Goal: Task Accomplishment & Management: Complete application form

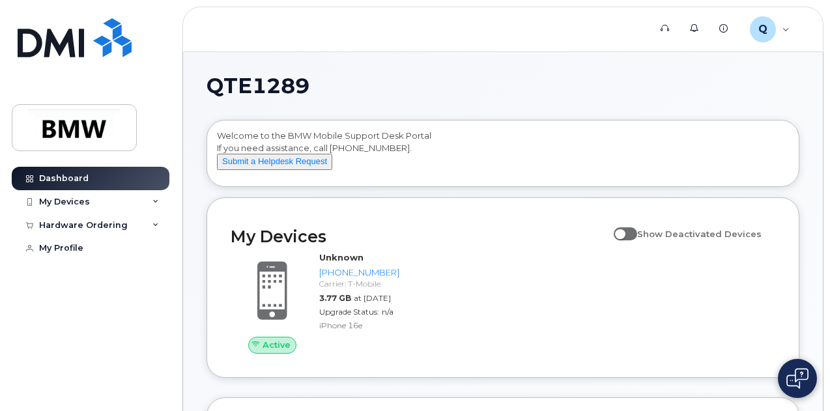
click at [443, 331] on div "Active Unknown 864-705-2768 Carrier: T-Mobile 3.77 GB at Aug 01, 2025 Upgrade S…" at bounding box center [503, 302] width 560 height 117
click at [59, 197] on div "My Devices" at bounding box center [64, 202] width 51 height 10
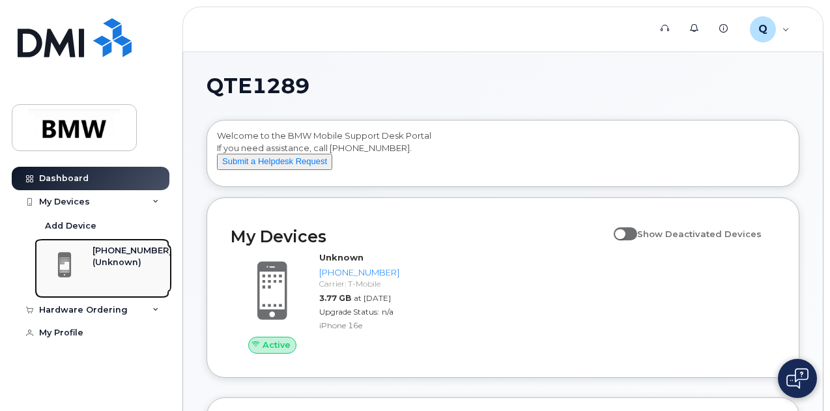
click at [112, 249] on div "[PHONE_NUMBER]" at bounding box center [131, 251] width 79 height 12
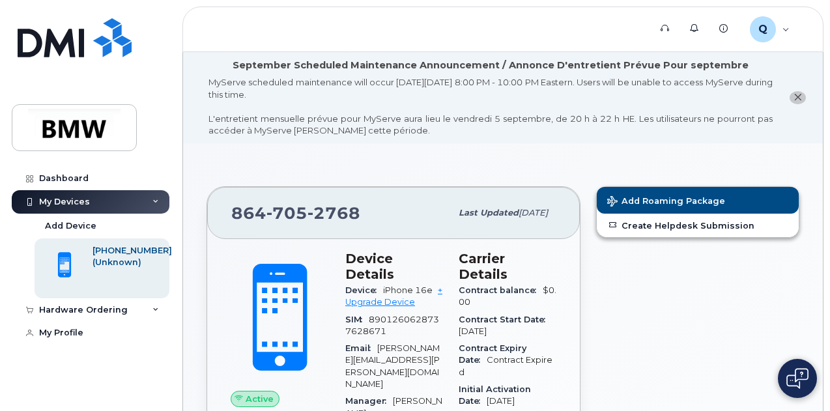
click at [647, 199] on span "Add Roaming Package" at bounding box center [666, 202] width 118 height 12
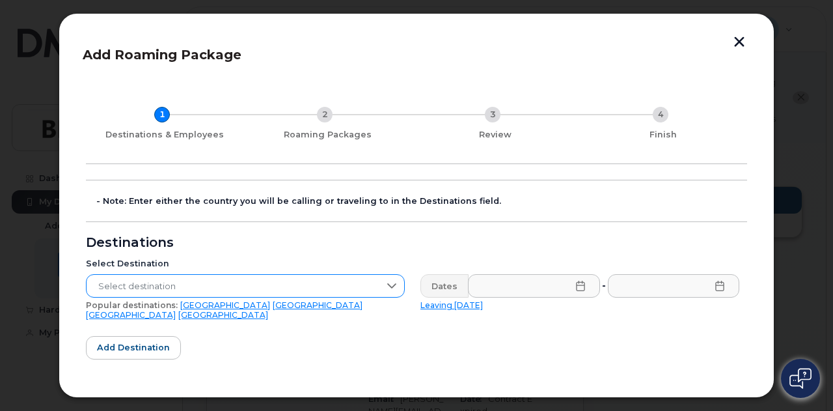
click at [390, 283] on icon at bounding box center [392, 286] width 10 height 10
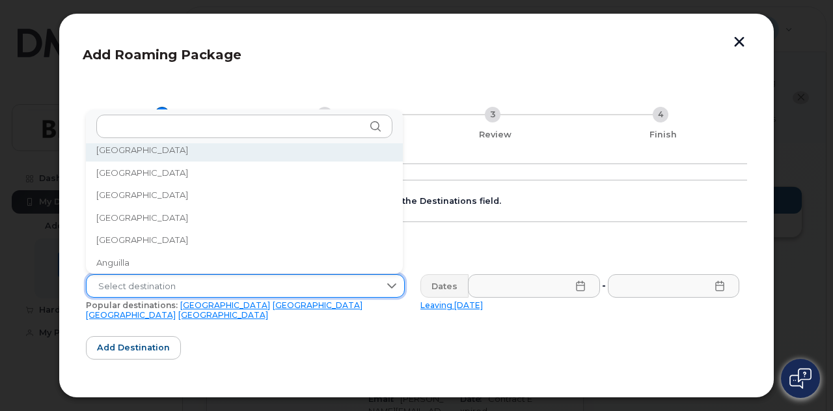
scroll to position [5, 0]
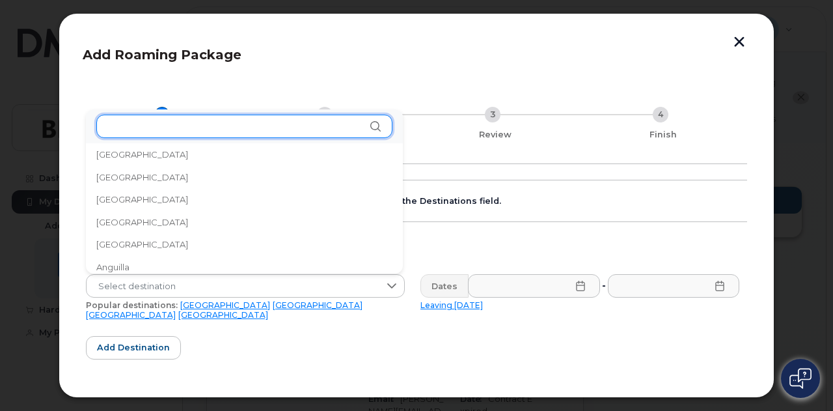
click at [284, 124] on input "text" at bounding box center [244, 126] width 296 height 23
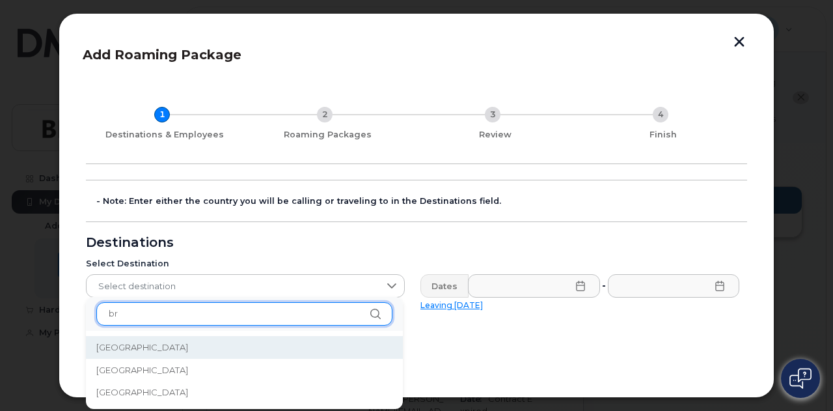
type input "br"
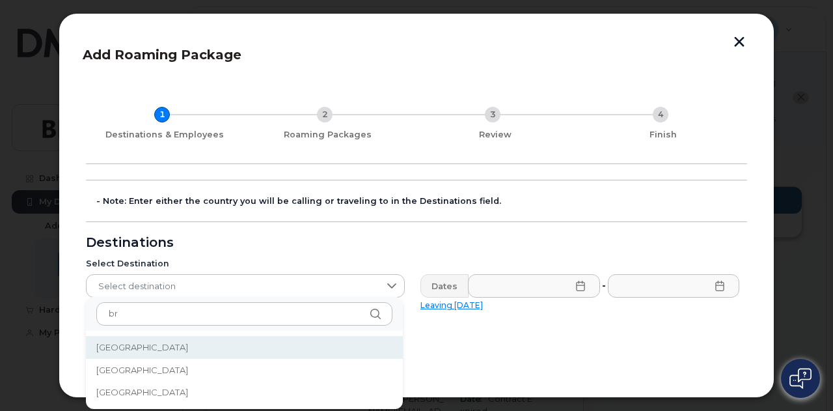
click at [122, 350] on li "[GEOGRAPHIC_DATA]" at bounding box center [244, 347] width 317 height 23
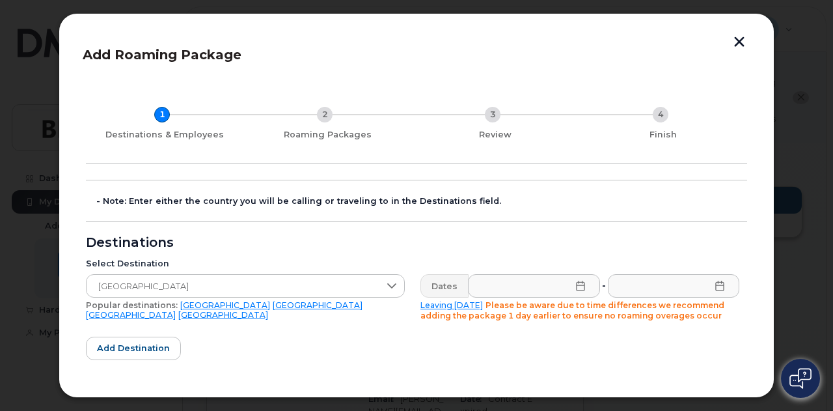
click at [576, 284] on icon at bounding box center [581, 286] width 10 height 10
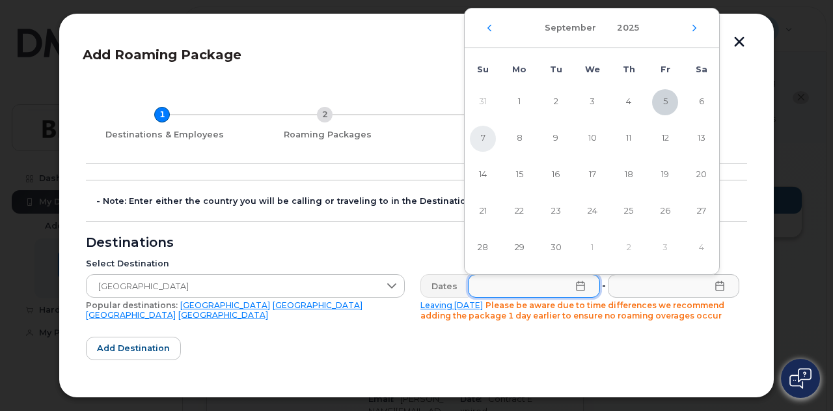
click at [482, 135] on span "7" at bounding box center [483, 139] width 26 height 26
type input "[DATE]"
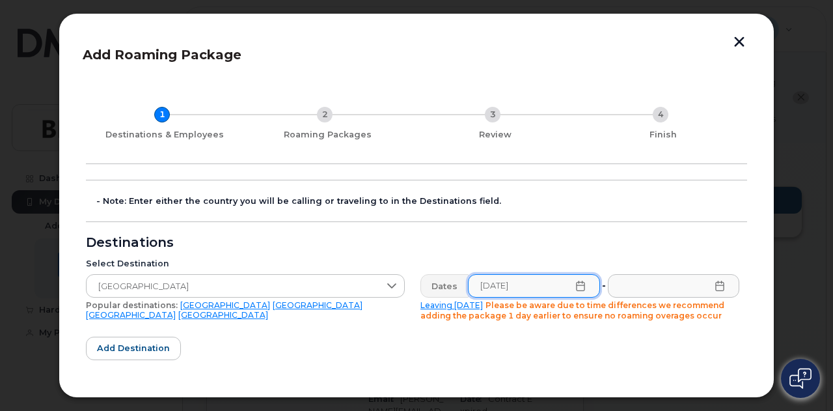
click at [720, 286] on icon at bounding box center [720, 286] width 8 height 10
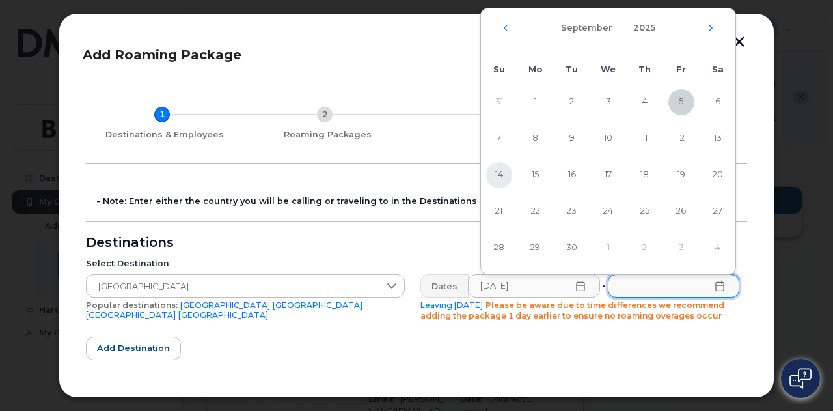
click at [500, 169] on span "14" at bounding box center [499, 175] width 26 height 26
type input "[DATE]"
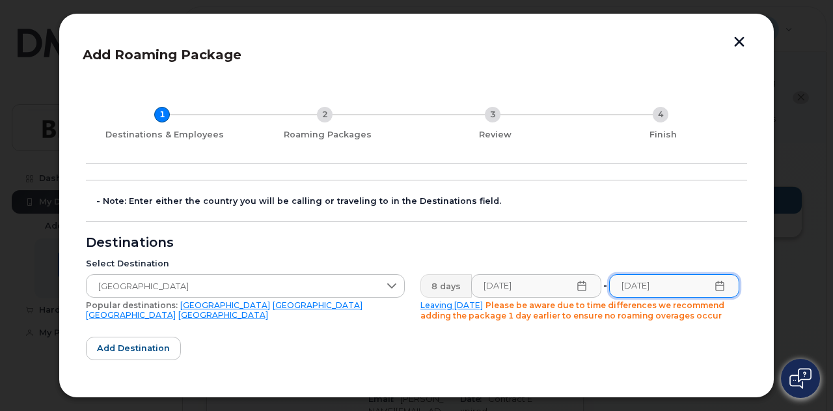
click at [589, 356] on form "- Note: Enter either the country you will be calling or traveling to in the Des…" at bounding box center [417, 371] width 662 height 382
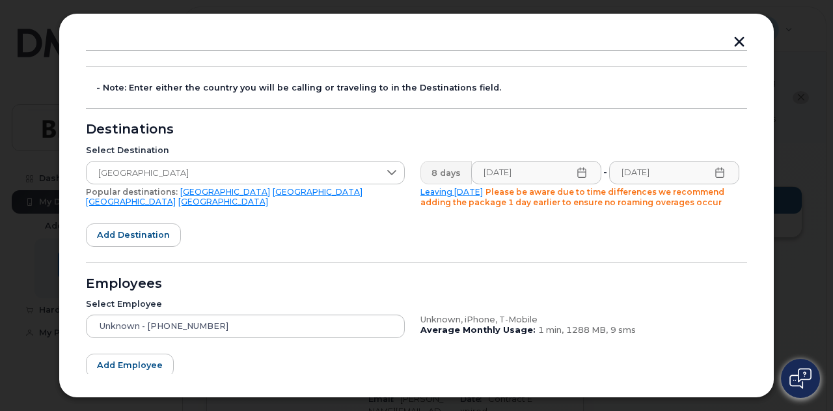
scroll to position [115, 0]
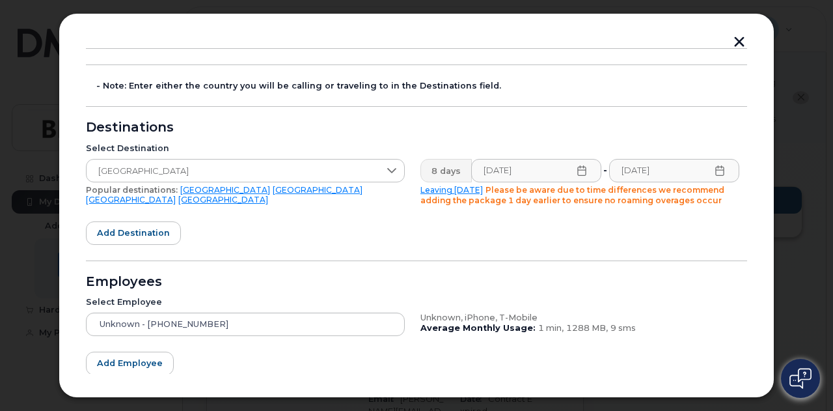
click at [579, 171] on icon at bounding box center [582, 170] width 10 height 10
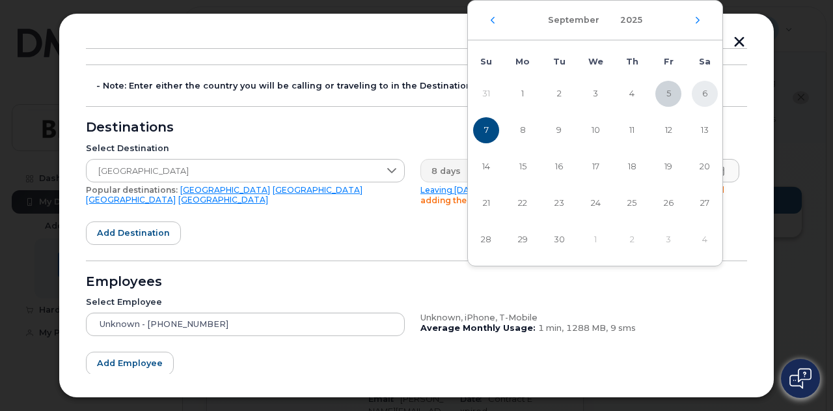
click at [708, 96] on span "6" at bounding box center [705, 94] width 26 height 26
type input "[DATE]"
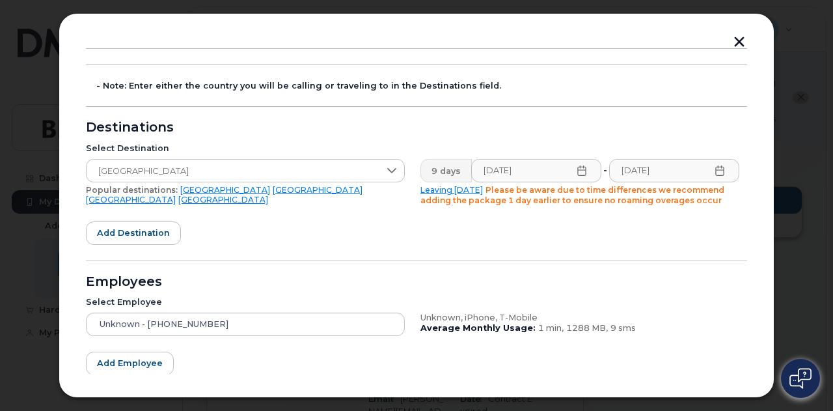
click at [602, 305] on div "Unknown, iPhone, T-Mobile Average Monthly Usage: 1 min, 1288 MB, 9 sms" at bounding box center [580, 324] width 335 height 39
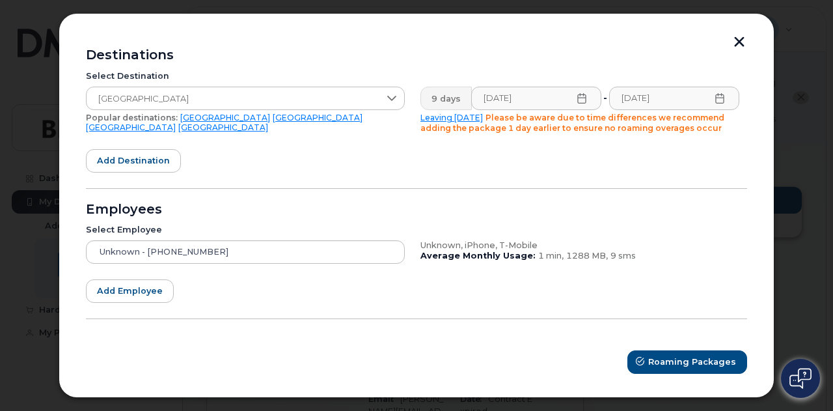
scroll to position [189, 0]
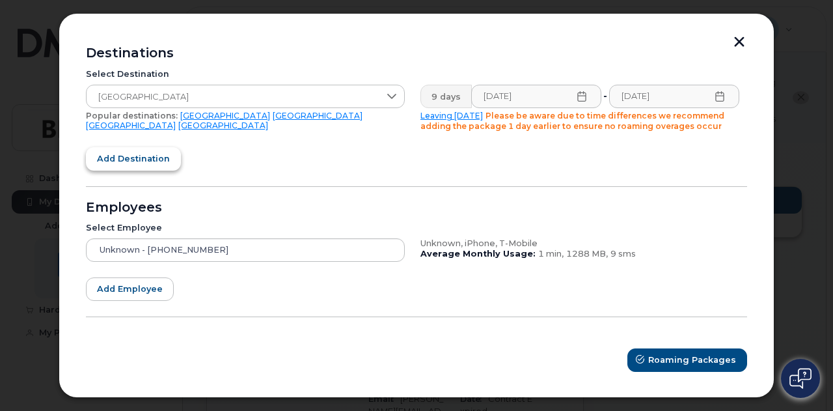
click at [100, 157] on span "Add destination" at bounding box center [133, 158] width 73 height 12
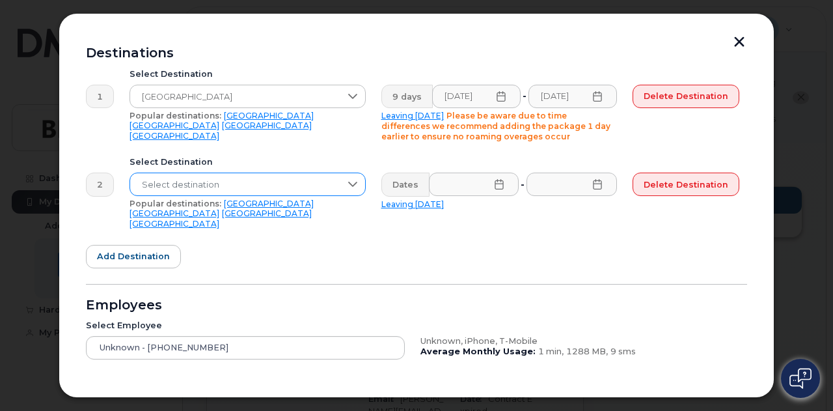
click at [361, 184] on div at bounding box center [353, 184] width 25 height 22
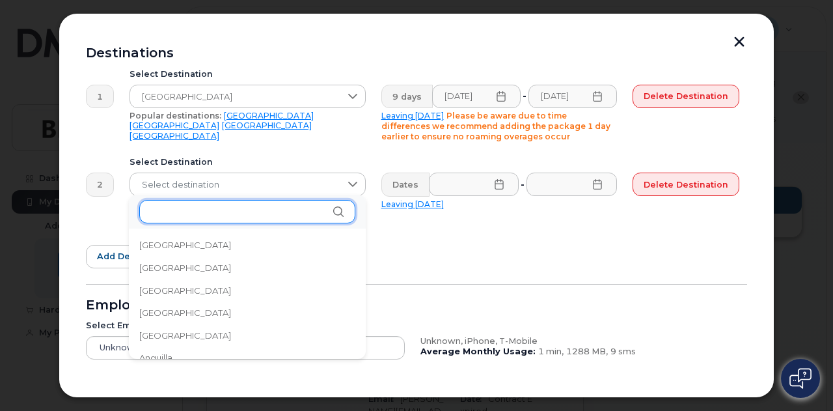
click at [214, 213] on input "text" at bounding box center [247, 211] width 216 height 23
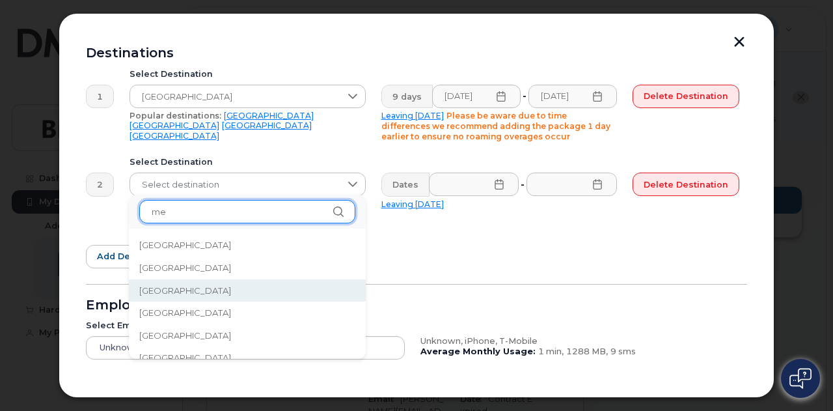
type input "me"
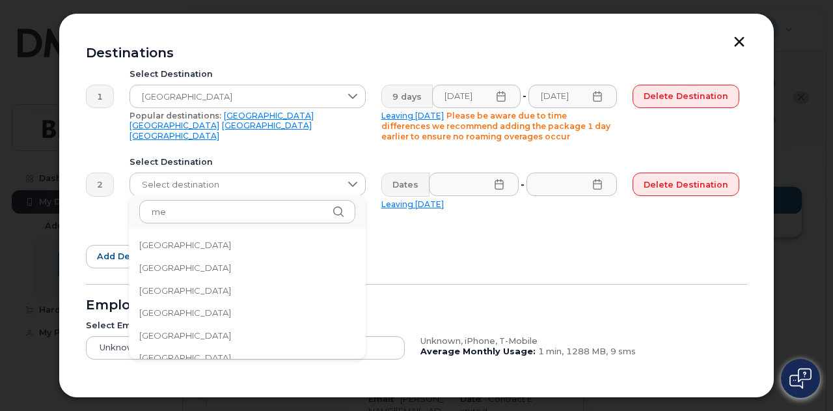
click at [180, 285] on li "[GEOGRAPHIC_DATA]" at bounding box center [247, 290] width 237 height 23
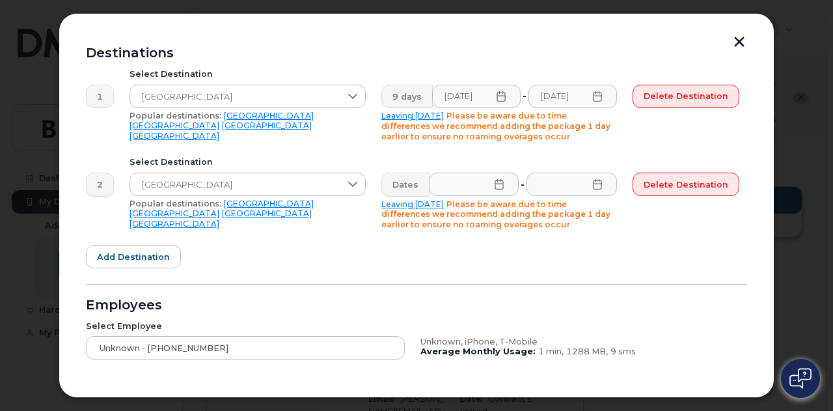
click at [520, 240] on form "- Note: Enter either the country you will be calling or traveling to in the Des…" at bounding box center [417, 230] width 662 height 480
click at [496, 184] on icon at bounding box center [499, 184] width 10 height 10
click at [709, 38] on form "- Note: Enter either the country you will be calling or traveling to in the Des…" at bounding box center [417, 230] width 662 height 480
click at [675, 180] on span "Delete destination" at bounding box center [686, 184] width 85 height 12
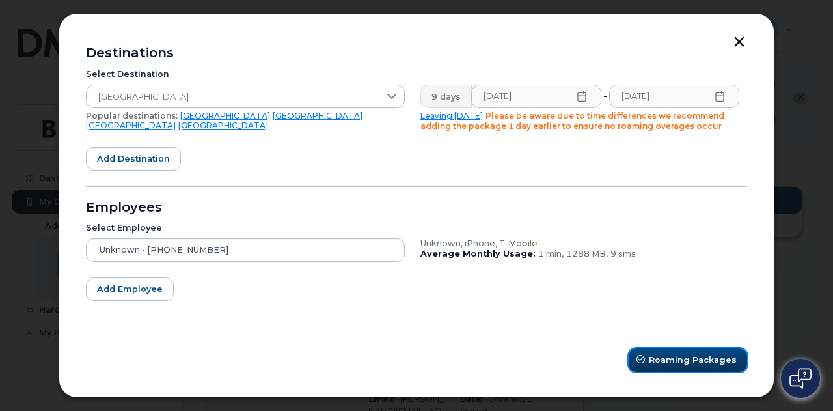
click at [695, 360] on span "Roaming Packages" at bounding box center [693, 360] width 88 height 12
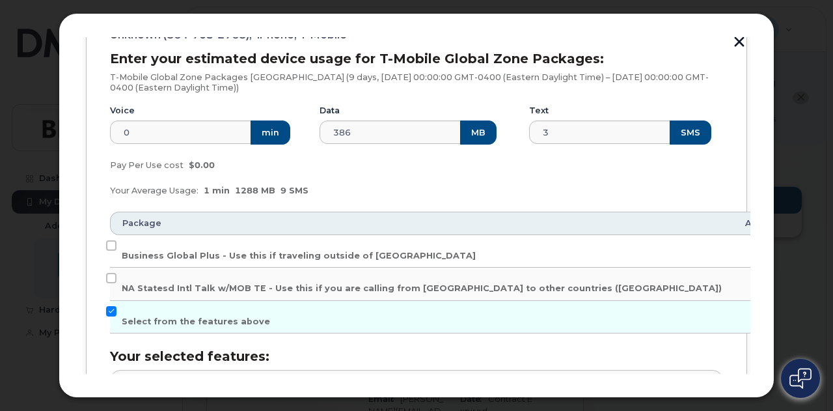
scroll to position [205, 0]
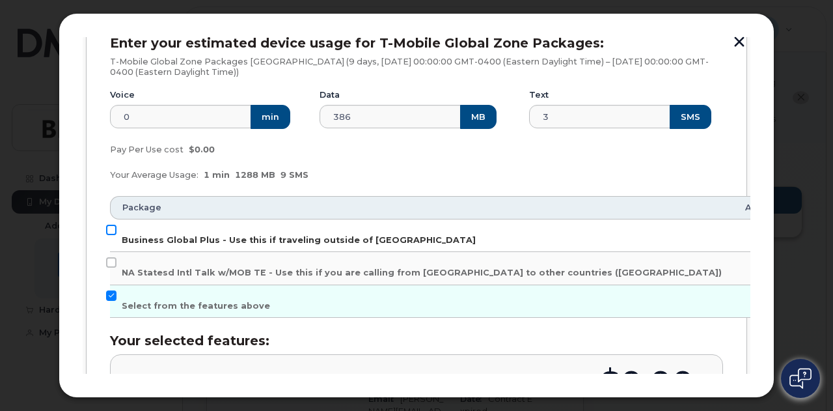
click at [110, 225] on input "Business Global Plus - Use this if traveling outside of [GEOGRAPHIC_DATA]" at bounding box center [111, 230] width 10 height 10
checkbox input "true"
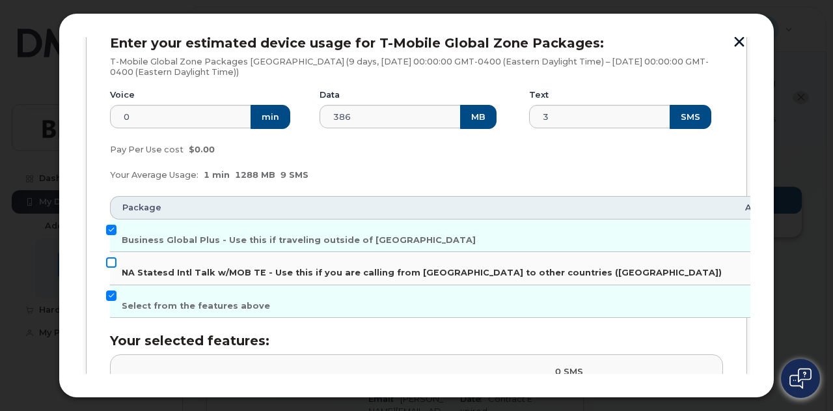
click at [114, 260] on input "NA Statesd Intl Talk w/MOB TE - Use this if you are calling from [GEOGRAPHIC_DA…" at bounding box center [111, 262] width 10 height 10
checkbox input "true"
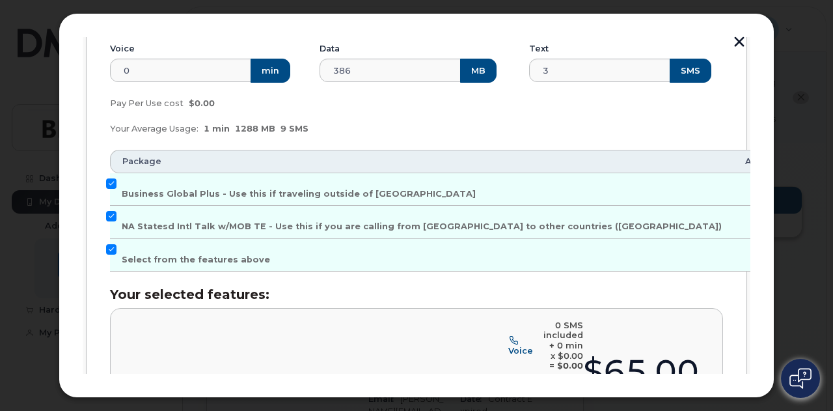
scroll to position [251, 0]
drag, startPoint x: 756, startPoint y: 253, endPoint x: 757, endPoint y: 219, distance: 33.9
click at [757, 219] on div "Add Roaming Package 1 Destinations & Employees 2 Roaming Packages 3 Review 4 Fi…" at bounding box center [417, 205] width 716 height 385
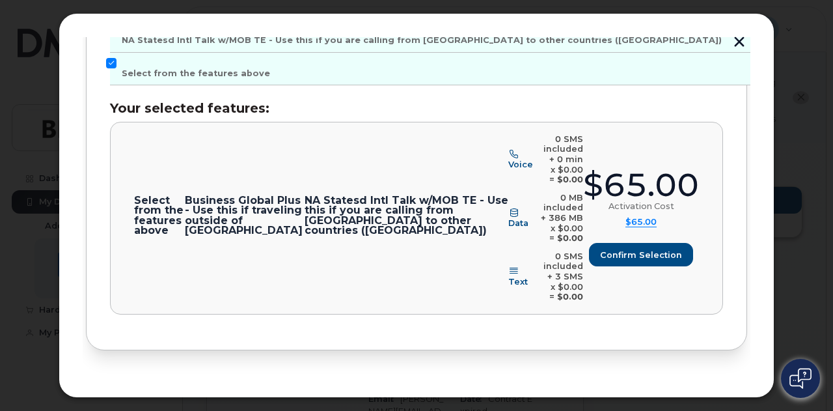
scroll to position [480, 0]
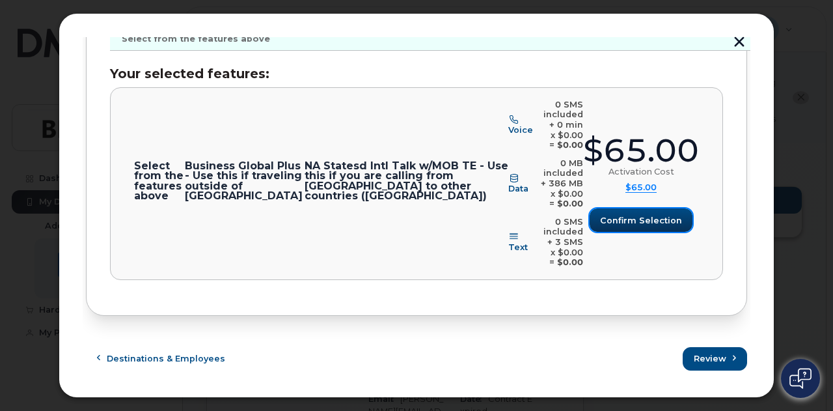
click at [673, 225] on button "Confirm selection" at bounding box center [641, 219] width 103 height 23
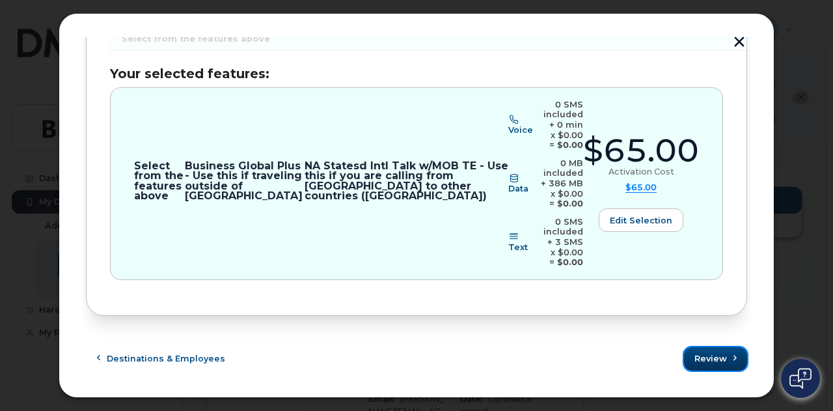
click at [718, 365] on span "Review" at bounding box center [711, 358] width 33 height 12
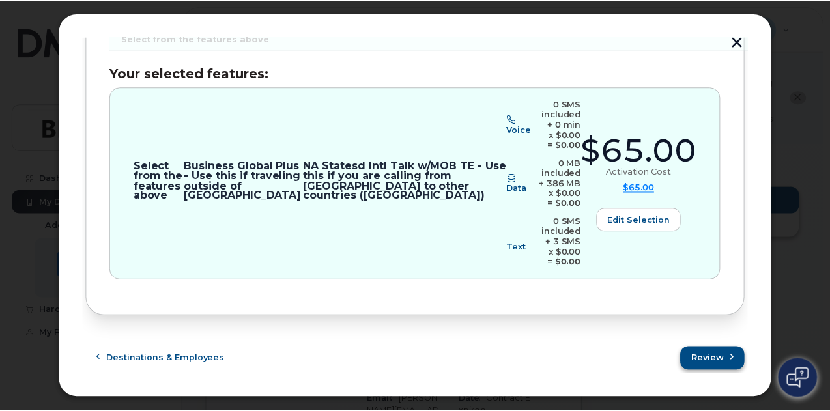
scroll to position [0, 0]
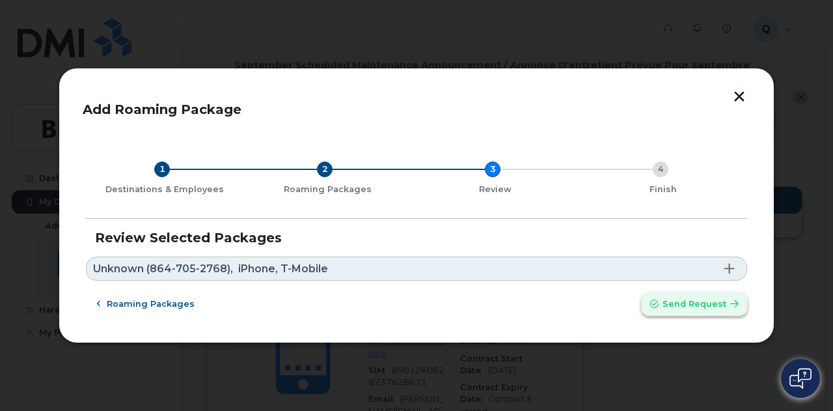
click at [701, 304] on span "Send request" at bounding box center [695, 304] width 64 height 12
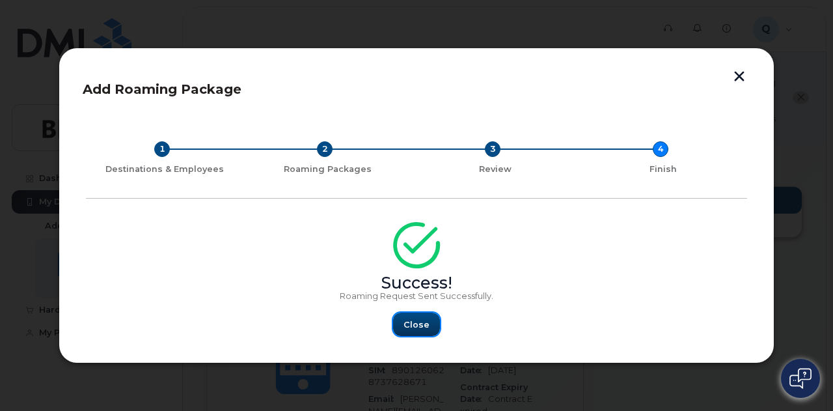
click at [421, 318] on span "Close" at bounding box center [417, 324] width 26 height 12
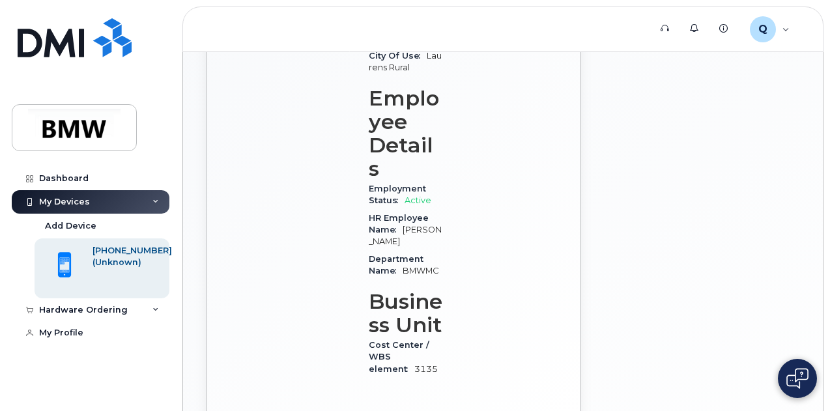
scroll to position [573, 0]
